Goal: Check status: Check status

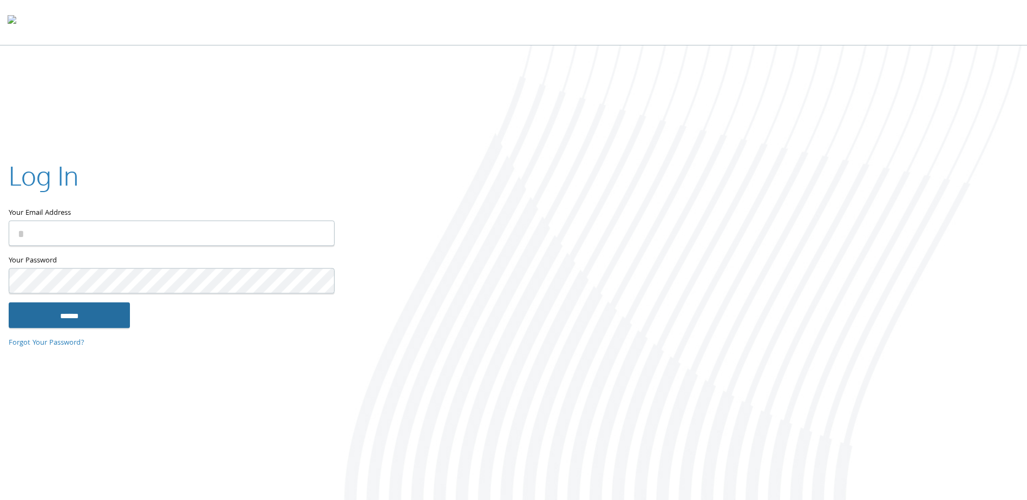
type input "**********"
click at [83, 313] on input "******" at bounding box center [69, 316] width 121 height 26
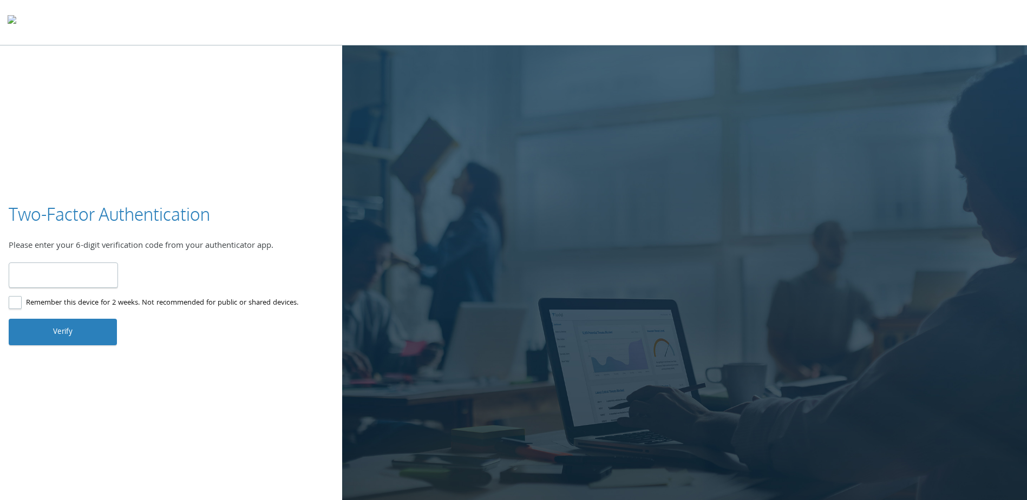
type input "******"
